Goal: Navigation & Orientation: Find specific page/section

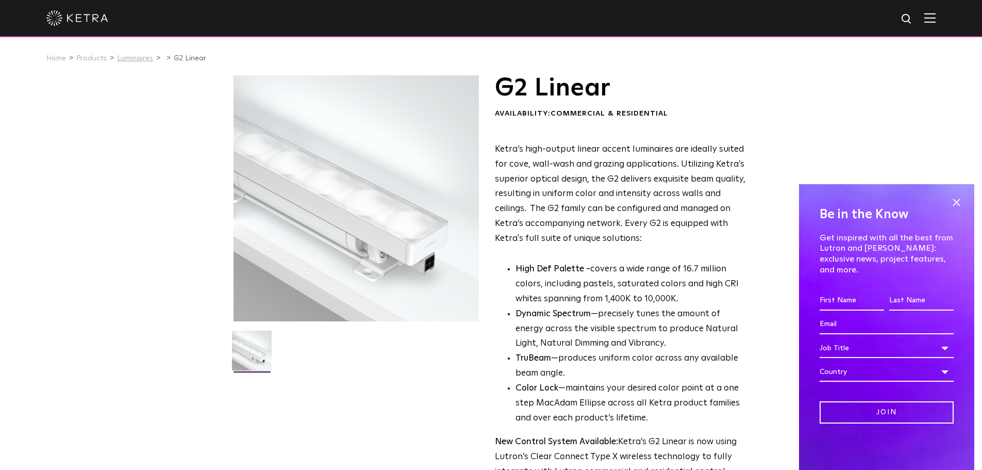
click at [124, 61] on link "Luminaires" at bounding box center [135, 58] width 36 height 7
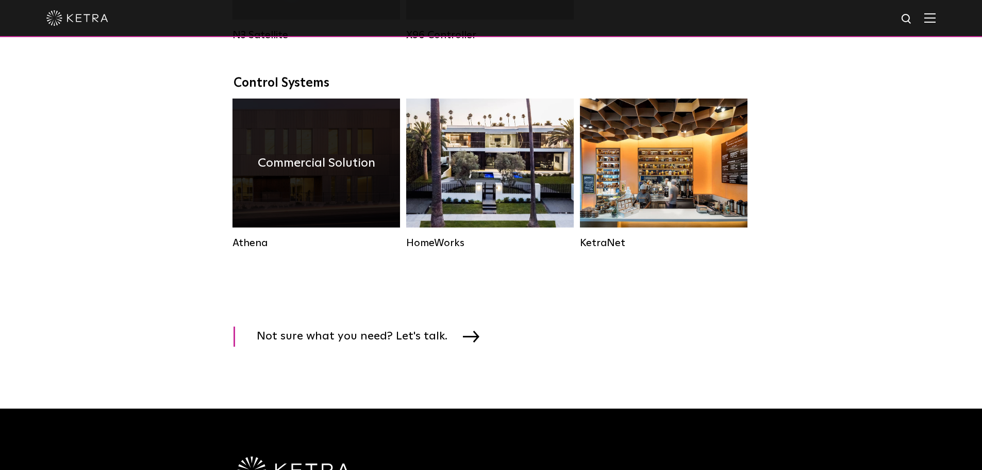
scroll to position [1444, 0]
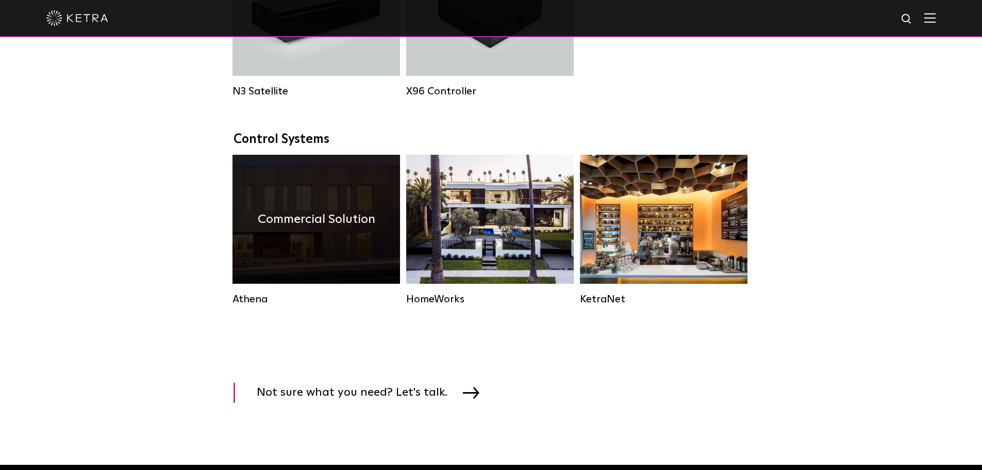
click at [284, 229] on h4 "Commercial Solution" at bounding box center [317, 219] width 118 height 20
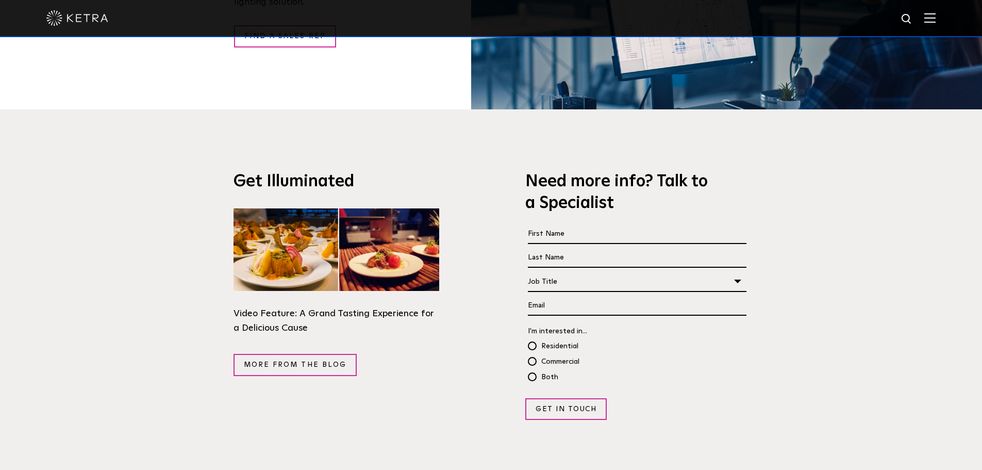
scroll to position [2039, 0]
